Goal: Task Accomplishment & Management: Manage account settings

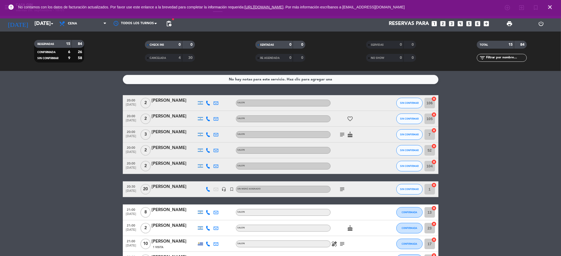
scroll to position [124, 0]
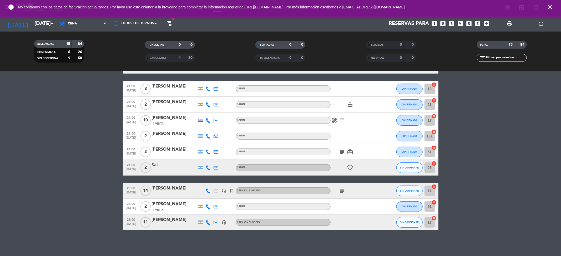
click at [342, 119] on icon "subject" at bounding box center [342, 120] width 6 height 6
click at [342, 120] on icon "subject" at bounding box center [342, 120] width 6 height 6
click at [179, 119] on div "[PERSON_NAME]" at bounding box center [174, 118] width 45 height 7
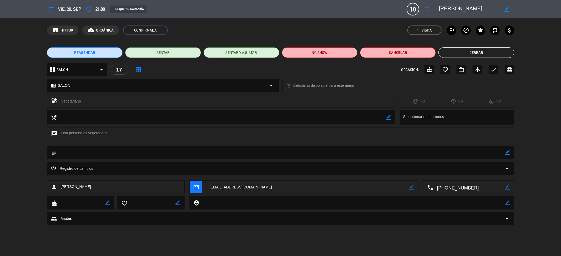
click at [462, 52] on button "Cerrar" at bounding box center [476, 52] width 76 height 11
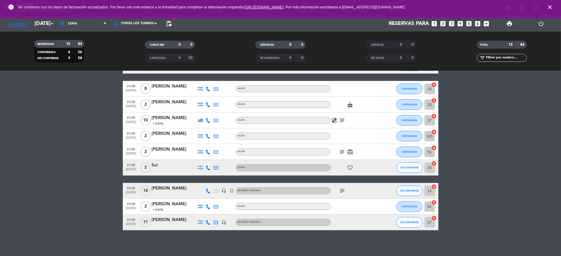
click at [175, 118] on div "[PERSON_NAME]" at bounding box center [174, 118] width 45 height 7
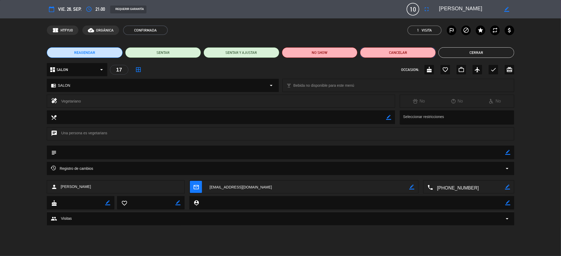
click at [408, 54] on button "Cancelar" at bounding box center [398, 52] width 76 height 11
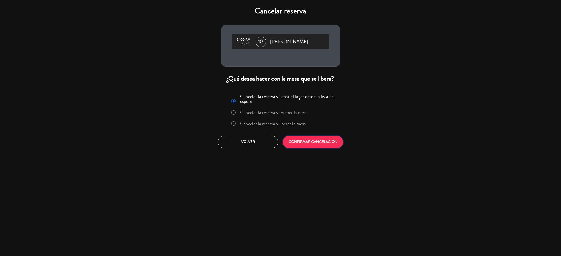
click at [326, 142] on button "CONFIRMAR CANCELACIÓN" at bounding box center [313, 142] width 60 height 12
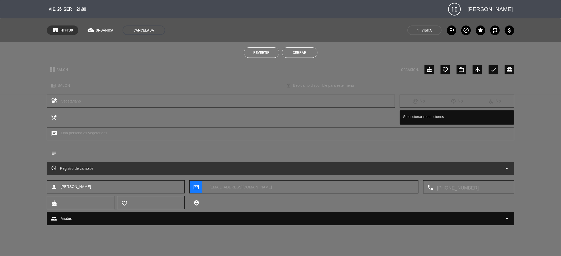
click at [302, 54] on button "Cerrar" at bounding box center [299, 52] width 35 height 11
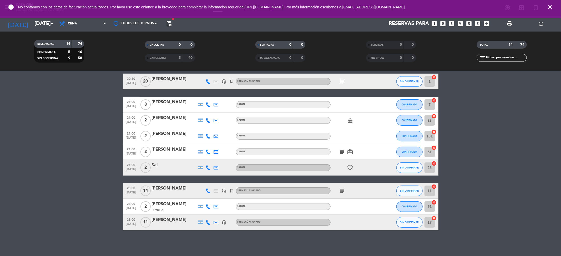
scroll to position [0, 0]
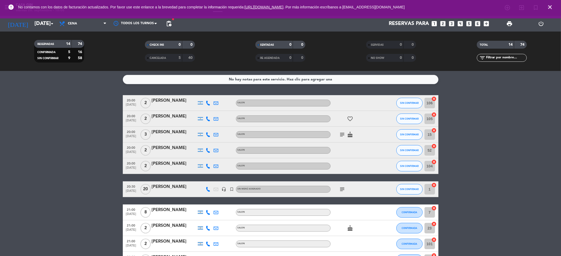
click at [173, 23] on span "pending_actions" at bounding box center [168, 23] width 11 height 11
click at [167, 24] on span "pending_actions" at bounding box center [169, 23] width 6 height 6
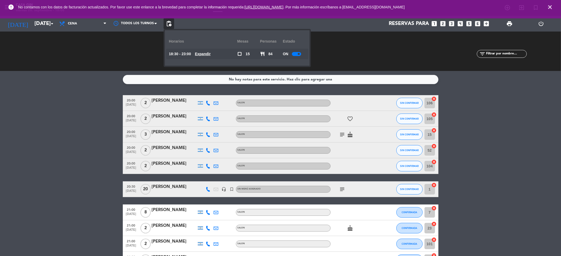
click at [203, 52] on u "Expandir" at bounding box center [203, 54] width 16 height 4
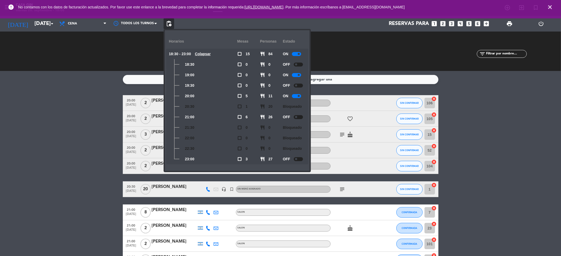
click at [296, 160] on span at bounding box center [296, 159] width 2 height 2
click at [298, 157] on div at bounding box center [296, 159] width 9 height 4
click at [172, 23] on span "pending_actions" at bounding box center [168, 23] width 11 height 11
click at [171, 23] on span "pending_actions" at bounding box center [169, 23] width 6 height 6
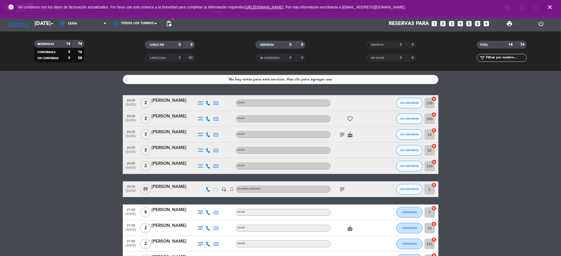
scroll to position [108, 0]
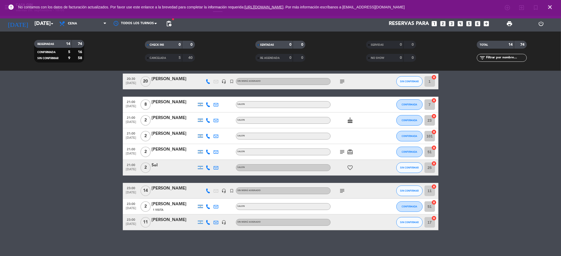
click at [85, 134] on bookings-row "20:00 [DATE] 2 [PERSON_NAME] SALON SIN CONFIRMAR 106 cancel 20:00 [DATE] 2 [PER…" at bounding box center [280, 108] width 561 height 243
